Goal: Task Accomplishment & Management: Manage account settings

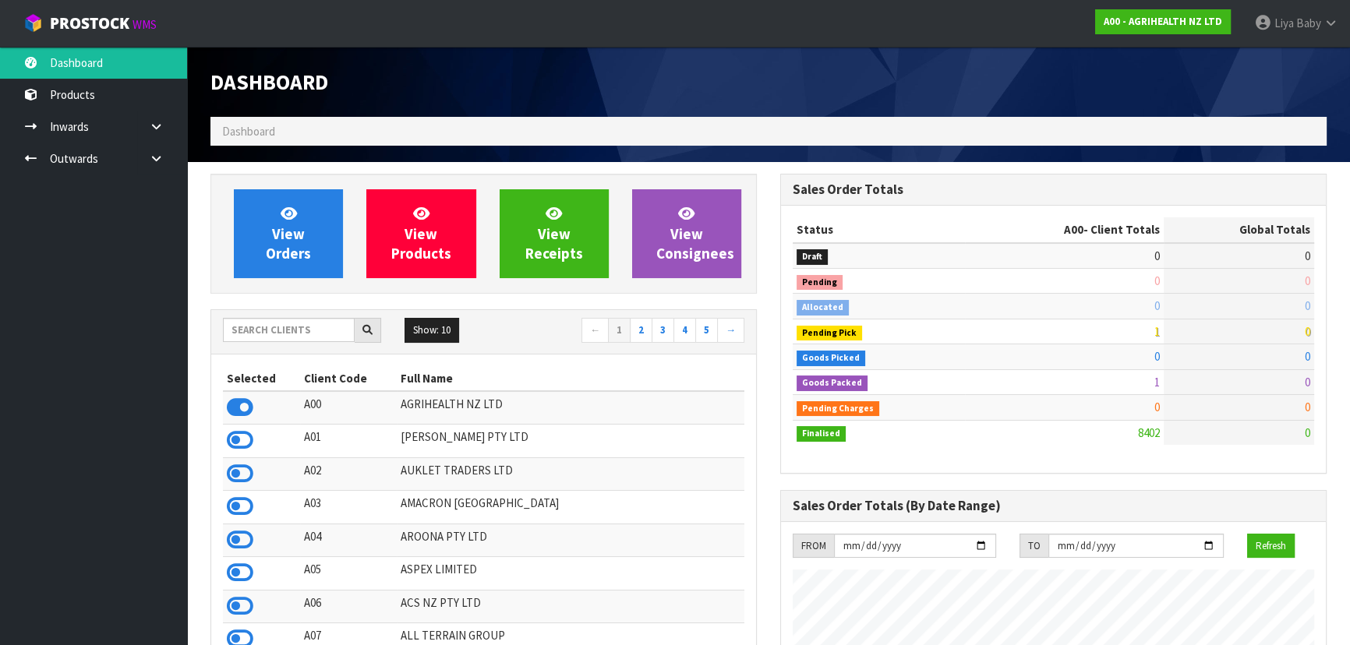
scroll to position [1179, 569]
click at [296, 324] on input "text" at bounding box center [289, 330] width 132 height 24
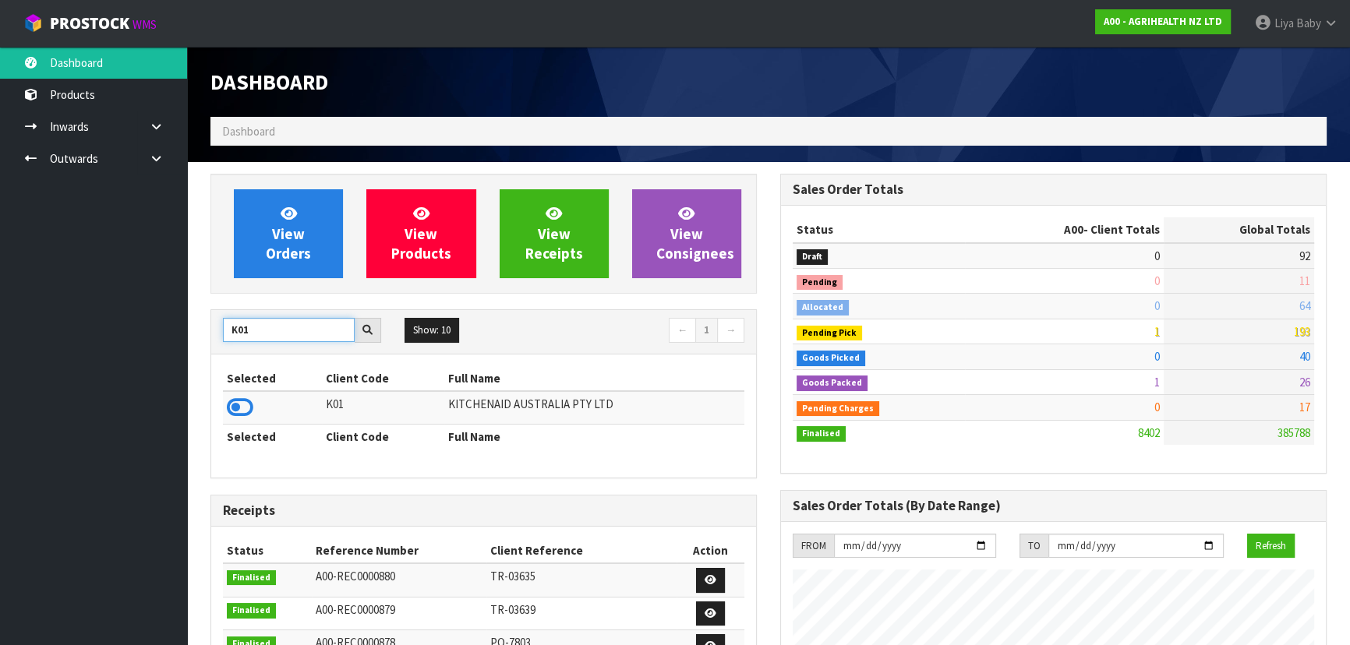
click at [291, 333] on input "K01" at bounding box center [289, 330] width 132 height 24
type input "K"
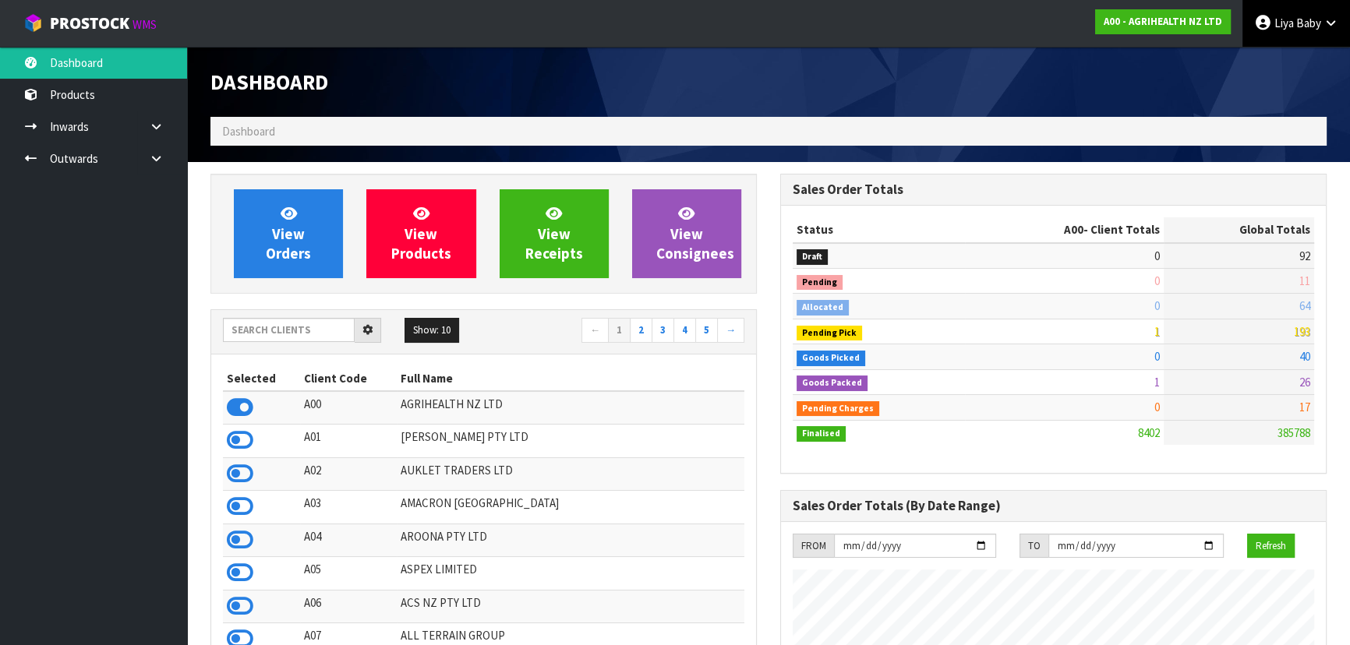
click at [1289, 25] on span "Liya" at bounding box center [1283, 23] width 19 height 15
click at [1296, 68] on link "Logout" at bounding box center [1287, 61] width 123 height 21
